Goal: Task Accomplishment & Management: Complete application form

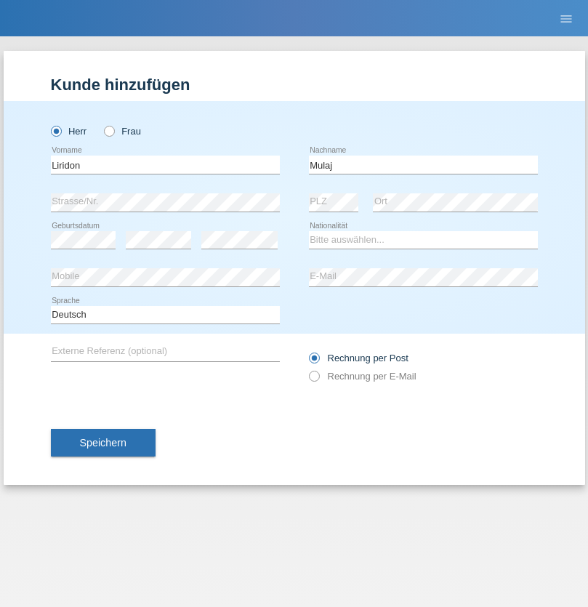
type input "Mulaj"
select select "XK"
select select "C"
select select "04"
select select "06"
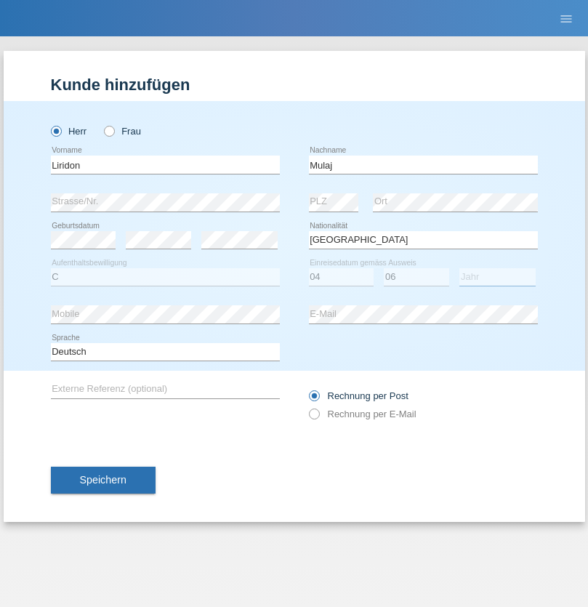
select select "1990"
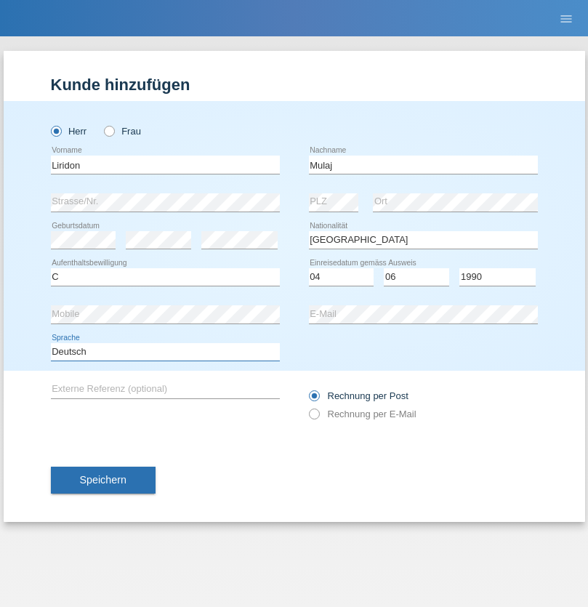
select select "en"
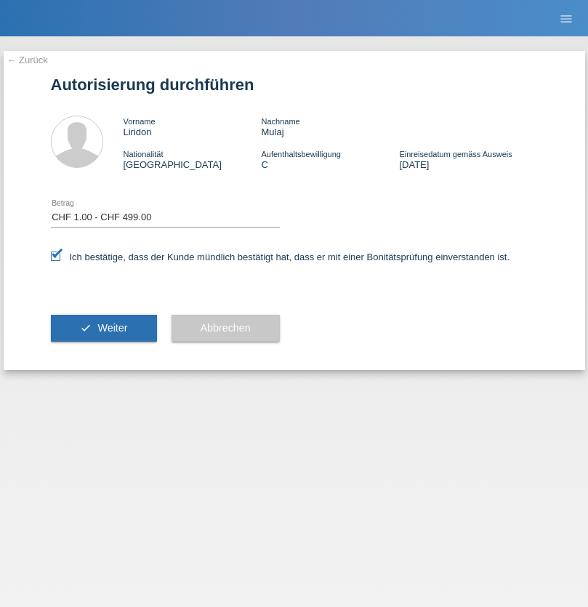
select select "1"
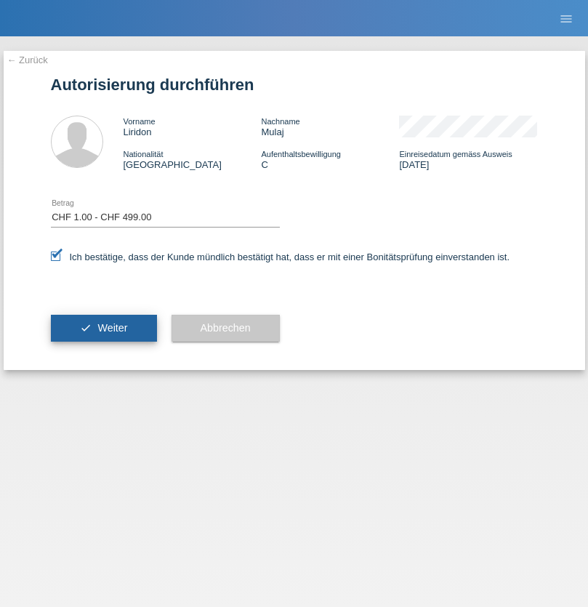
click at [103, 328] on span "Weiter" at bounding box center [112, 328] width 30 height 12
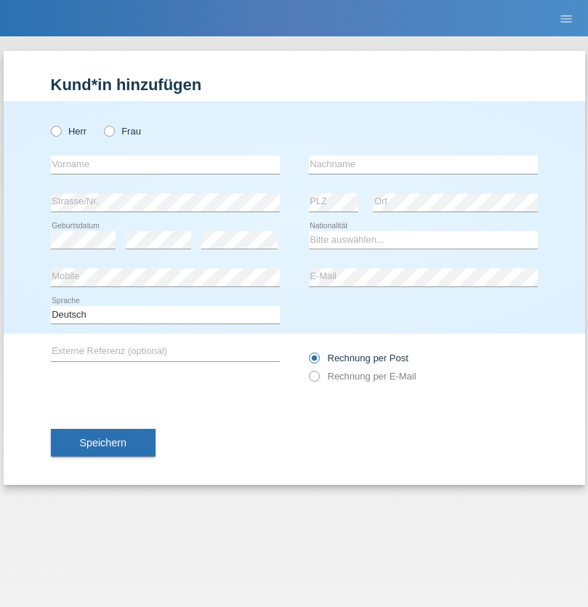
radio input "true"
click at [165, 164] on input "text" at bounding box center [165, 164] width 229 height 18
type input "[PERSON_NAME]"
click at [423, 164] on input "text" at bounding box center [423, 164] width 229 height 18
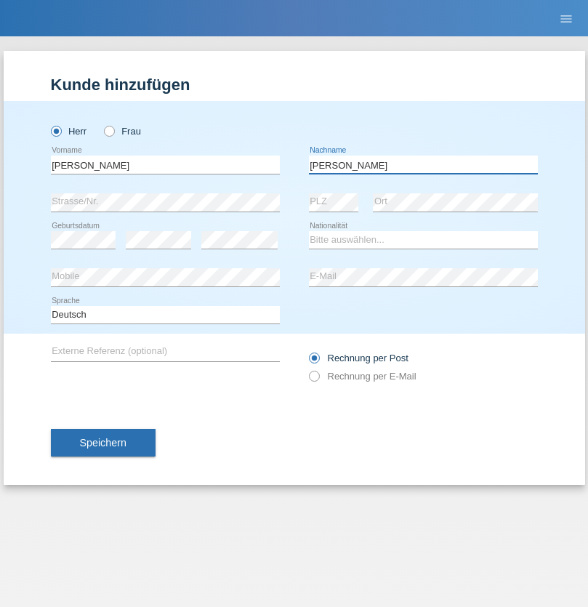
type input "[PERSON_NAME]"
select select "CH"
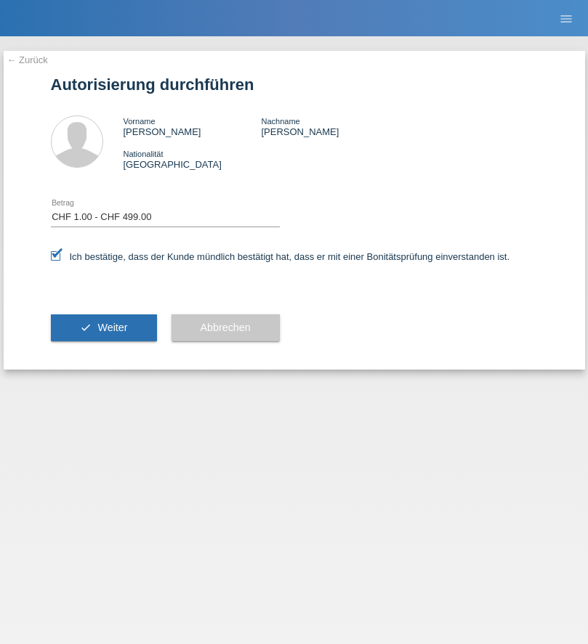
select select "1"
click at [103, 328] on span "Weiter" at bounding box center [112, 328] width 30 height 12
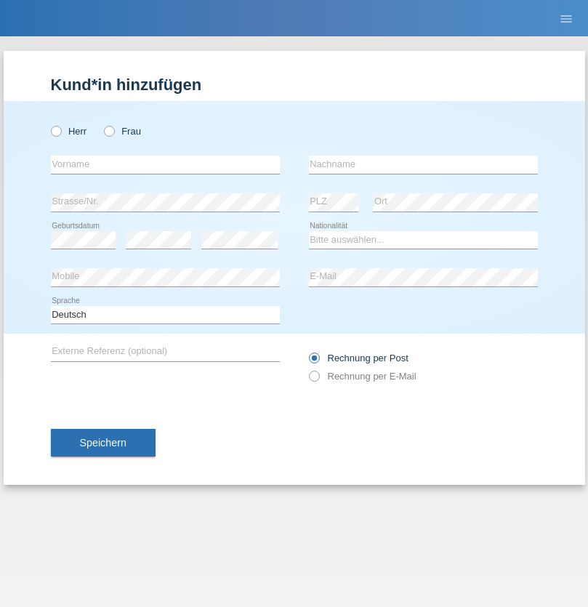
radio input "true"
select select "CH"
radio input "true"
click at [165, 164] on input "text" at bounding box center [165, 164] width 229 height 18
type input "Zsolt"
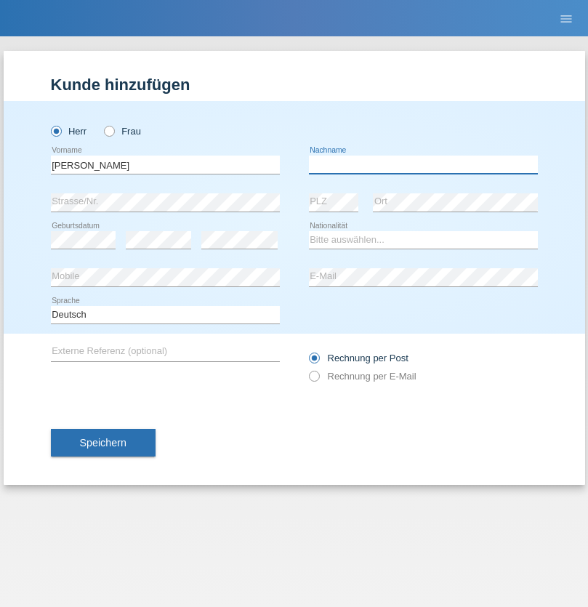
click at [423, 164] on input "text" at bounding box center [423, 164] width 229 height 18
type input "Kappelmayer"
select select "MG"
select select "C"
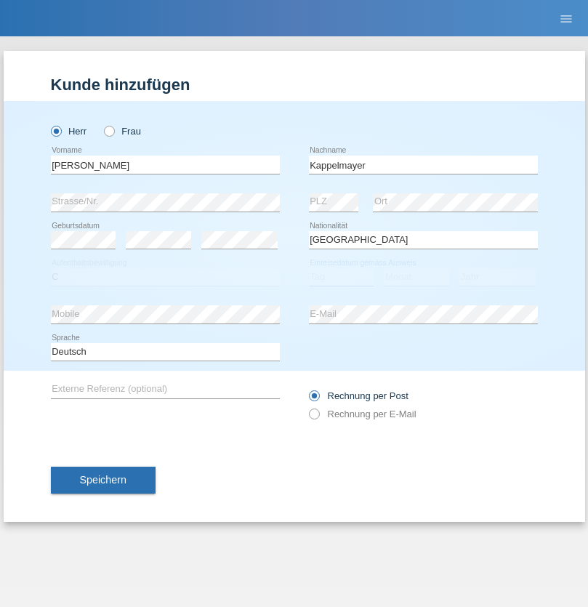
select select "30"
select select "08"
select select "2021"
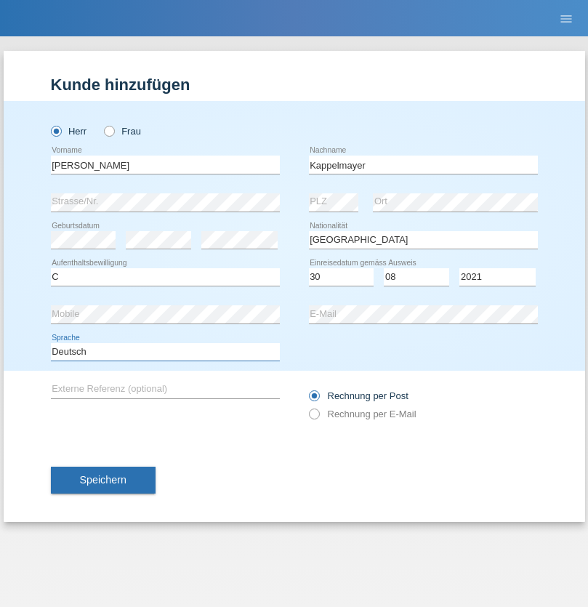
select select "en"
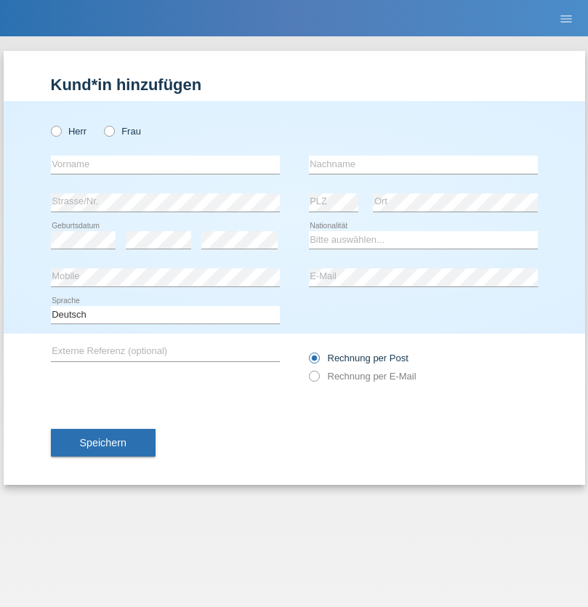
radio input "true"
click at [165, 164] on input "text" at bounding box center [165, 164] width 229 height 18
type input "firat"
click at [423, 164] on input "text" at bounding box center [423, 164] width 229 height 18
type input "kara"
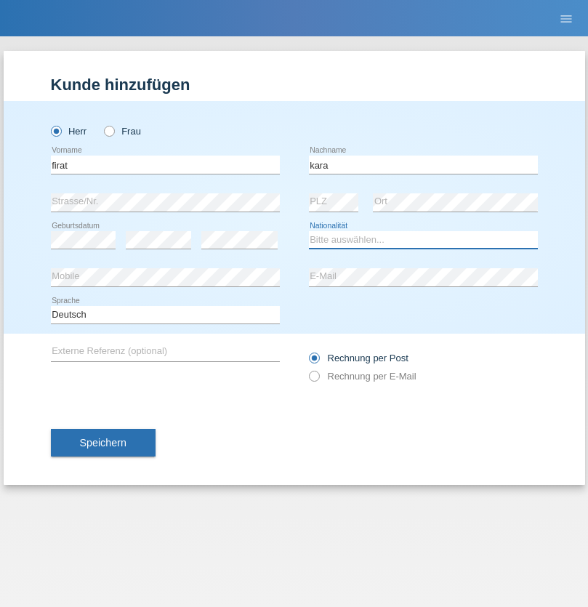
select select "CH"
radio input "true"
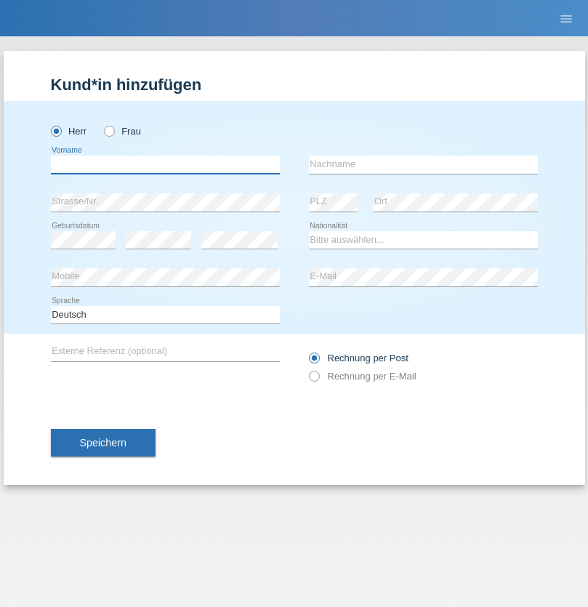
click at [165, 164] on input "text" at bounding box center [165, 164] width 229 height 18
type input "[PERSON_NAME]"
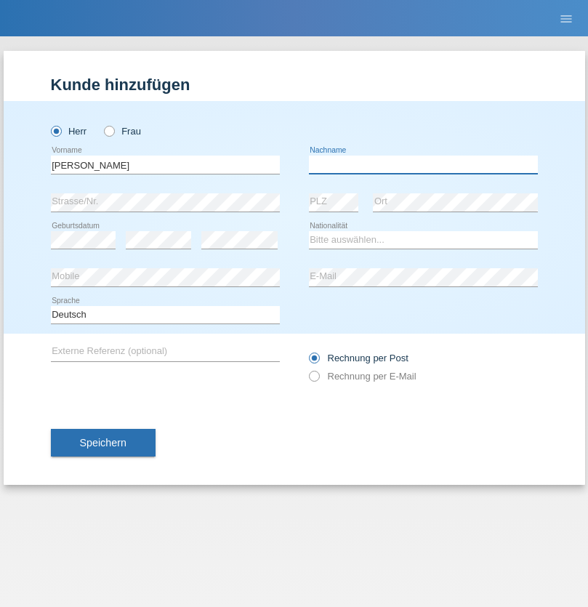
click at [423, 164] on input "text" at bounding box center [423, 164] width 229 height 18
type input "Panda nzinga"
select select "MN"
select select "C"
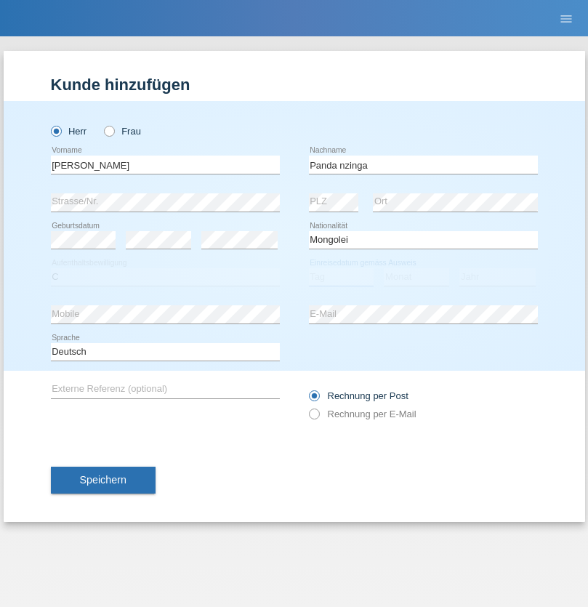
select select "28"
select select "11"
select select "2001"
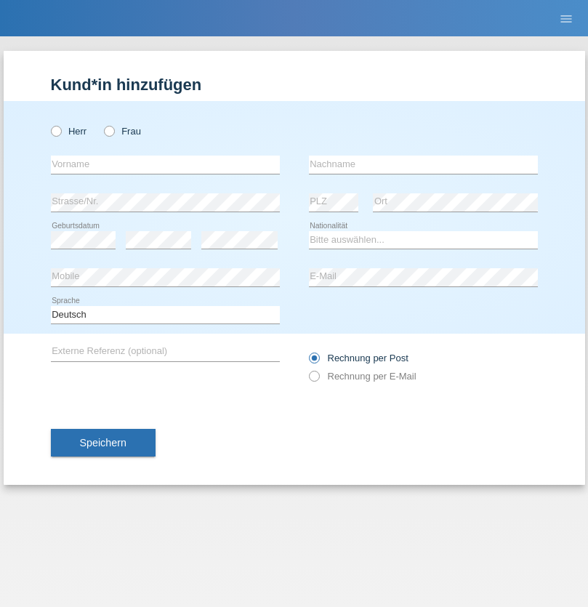
radio input "true"
select select "HU"
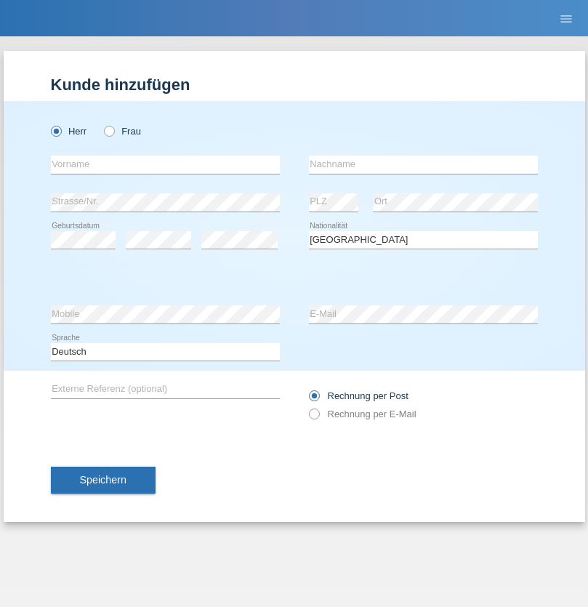
select select "C"
select select "30"
select select "10"
select select "2021"
